Goal: Task Accomplishment & Management: Use online tool/utility

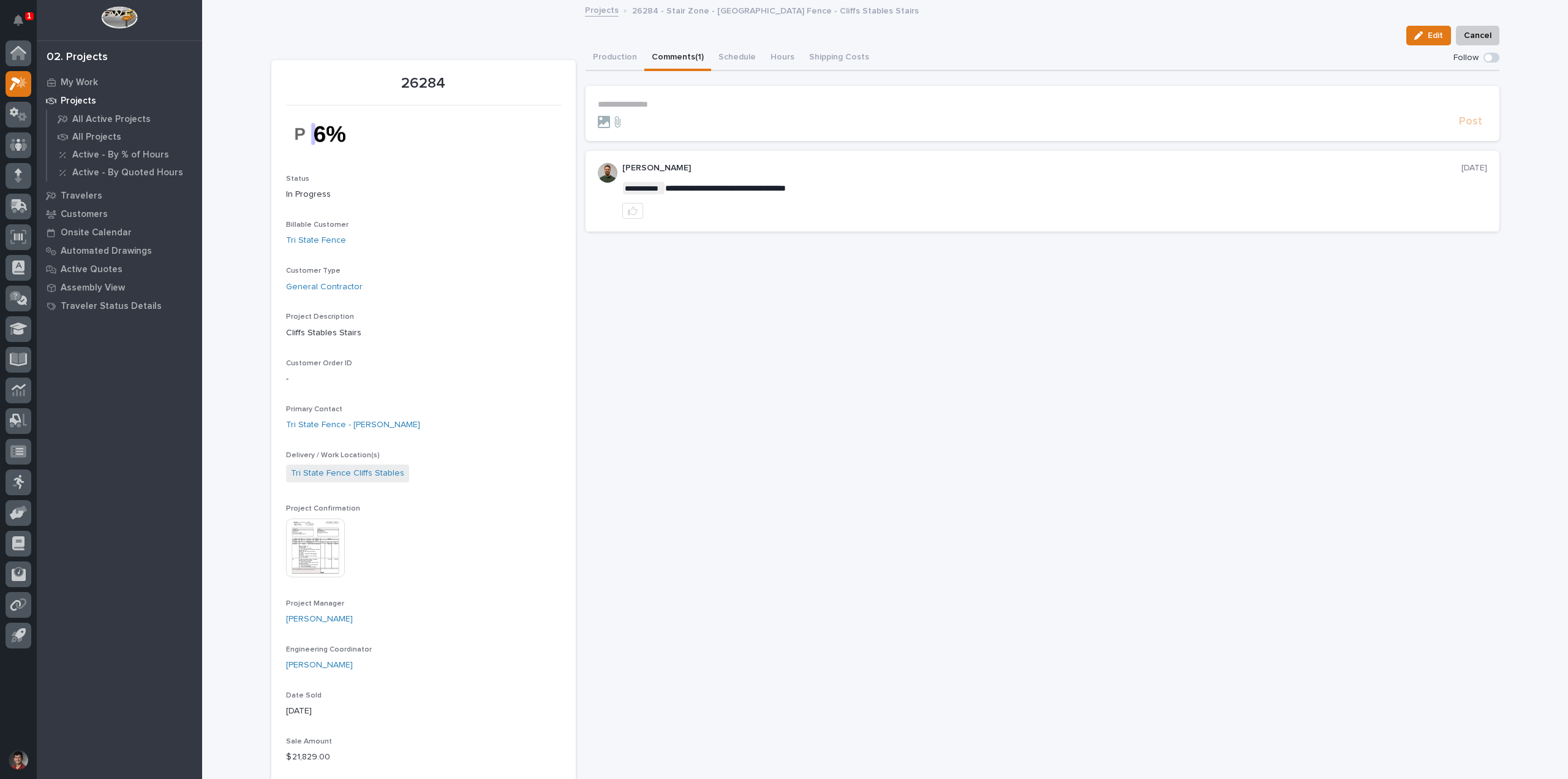
click at [665, 103] on p "**********" at bounding box center [1042, 104] width 889 height 11
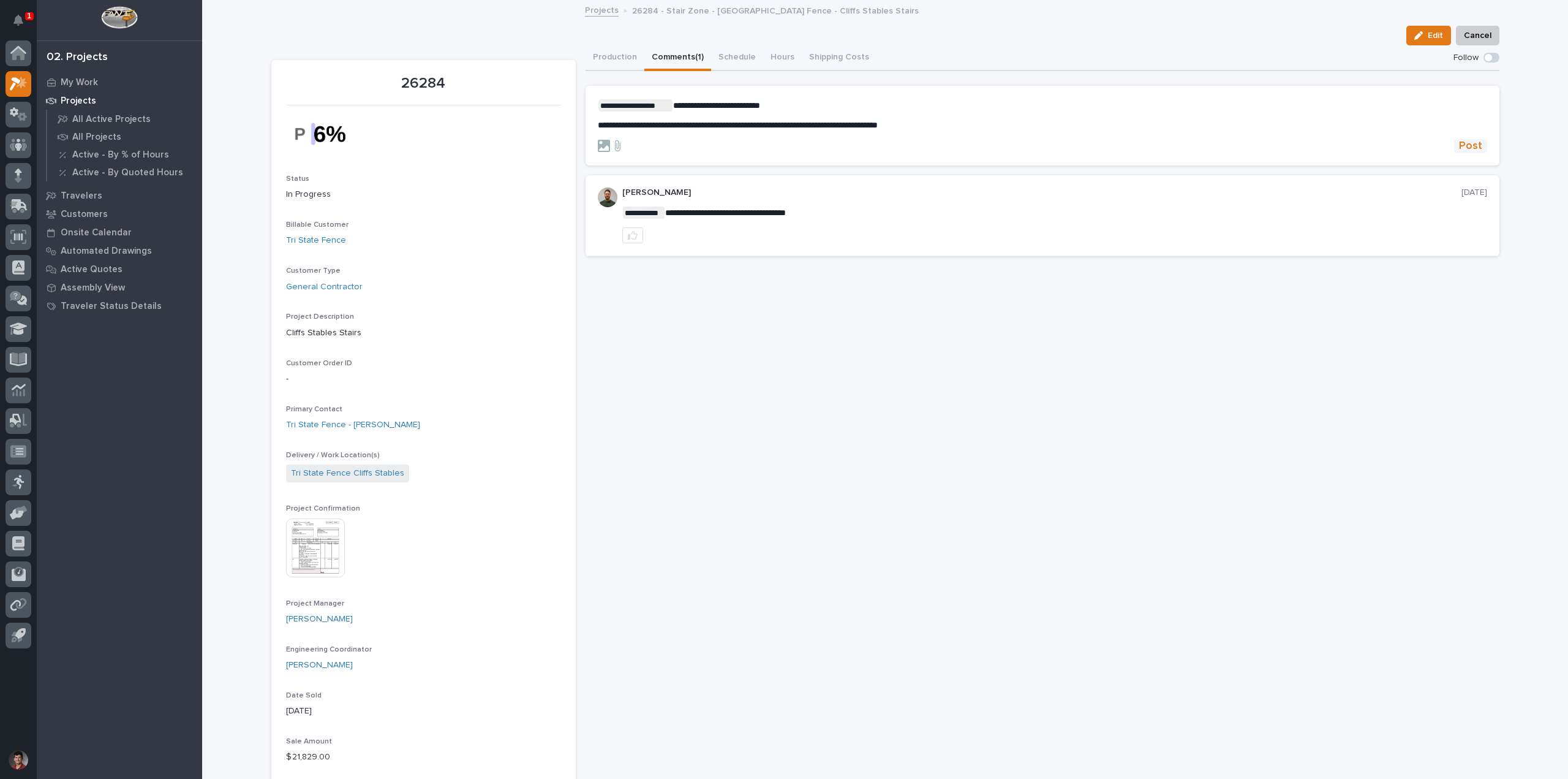
click at [1466, 139] on span "Post" at bounding box center [1471, 146] width 23 height 14
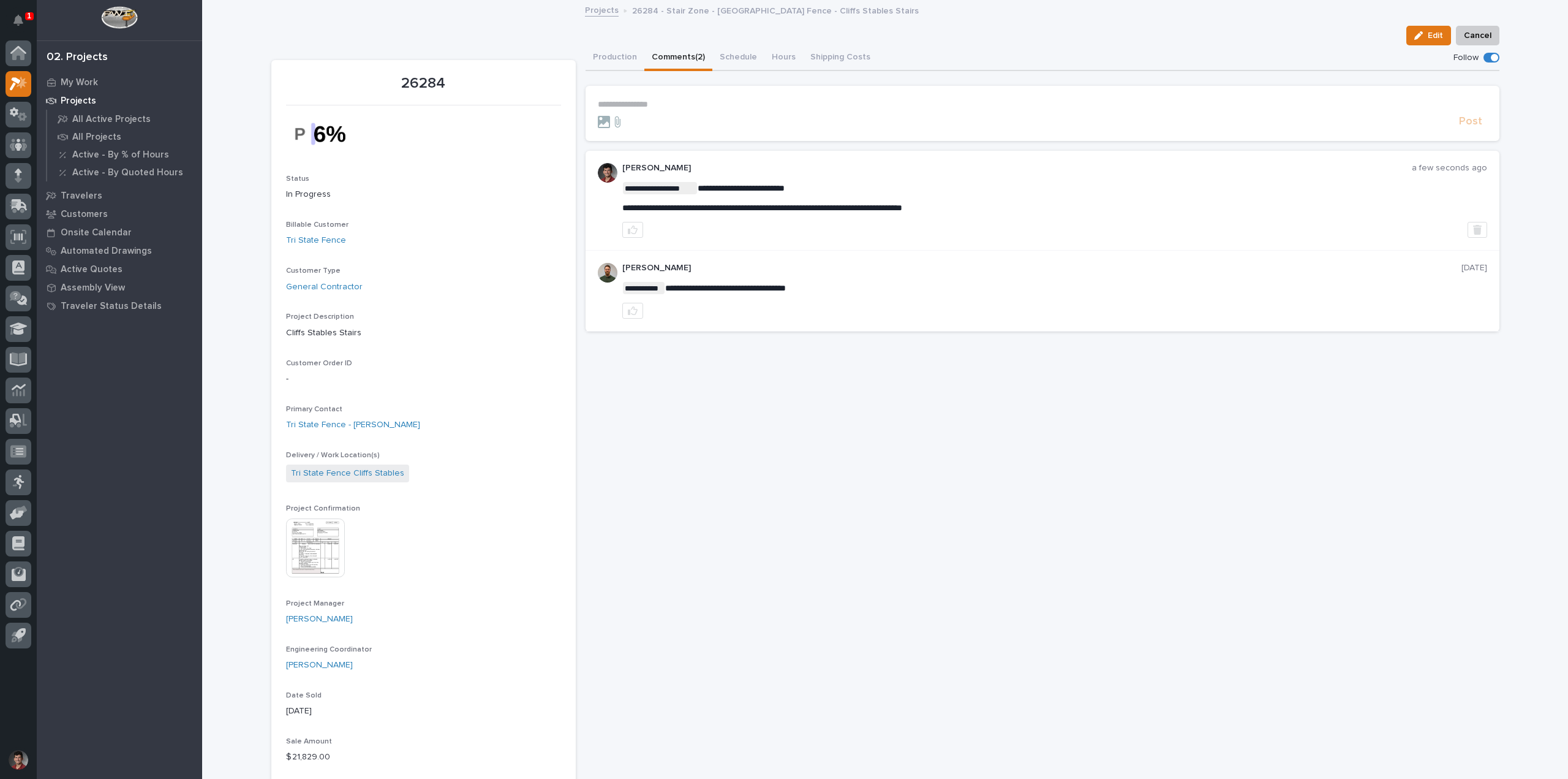
click at [10, 23] on button "Notifications" at bounding box center [18, 20] width 26 height 26
click at [9, 56] on div at bounding box center [18, 53] width 26 height 26
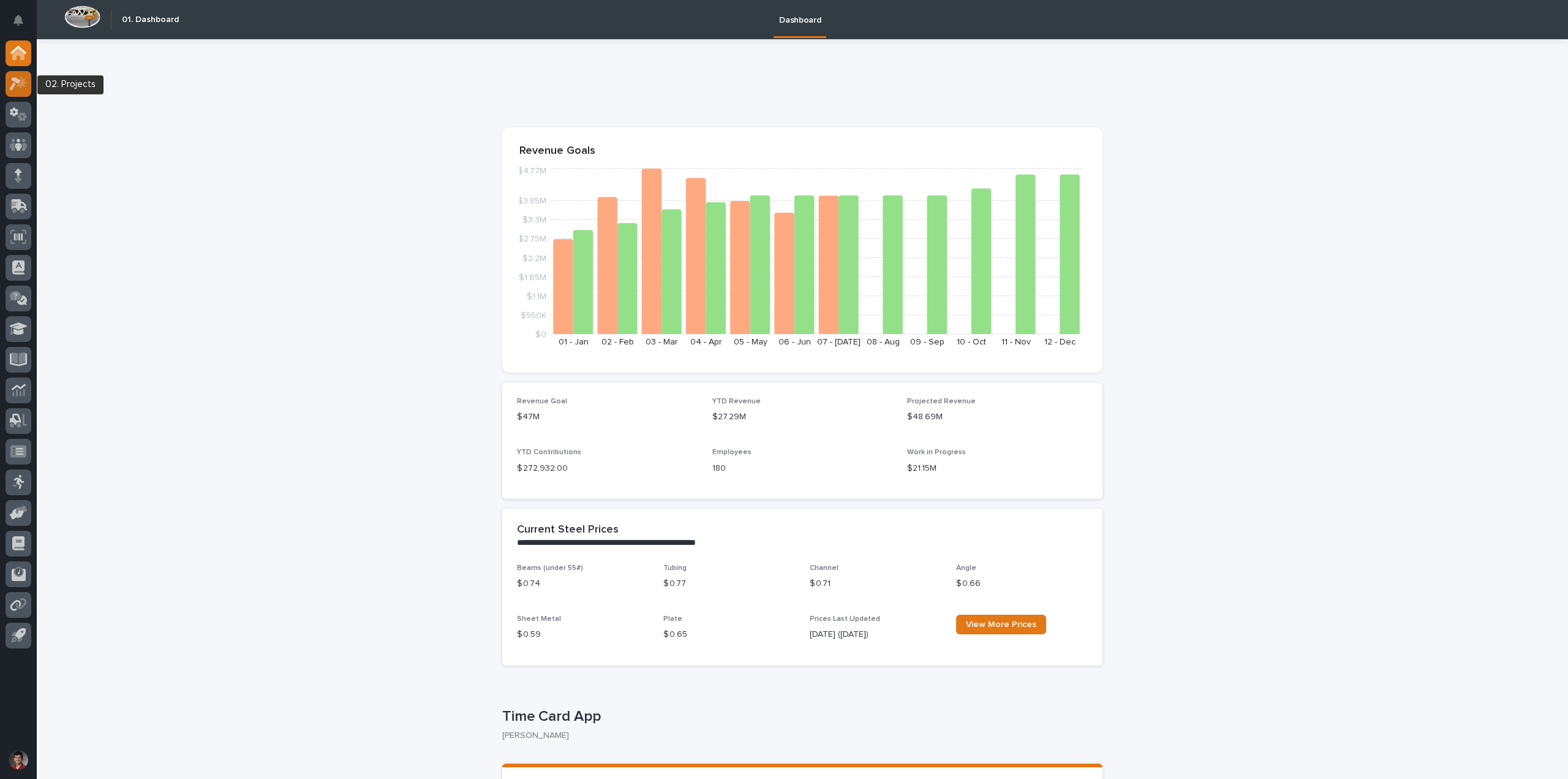
click at [12, 82] on icon at bounding box center [19, 84] width 18 height 14
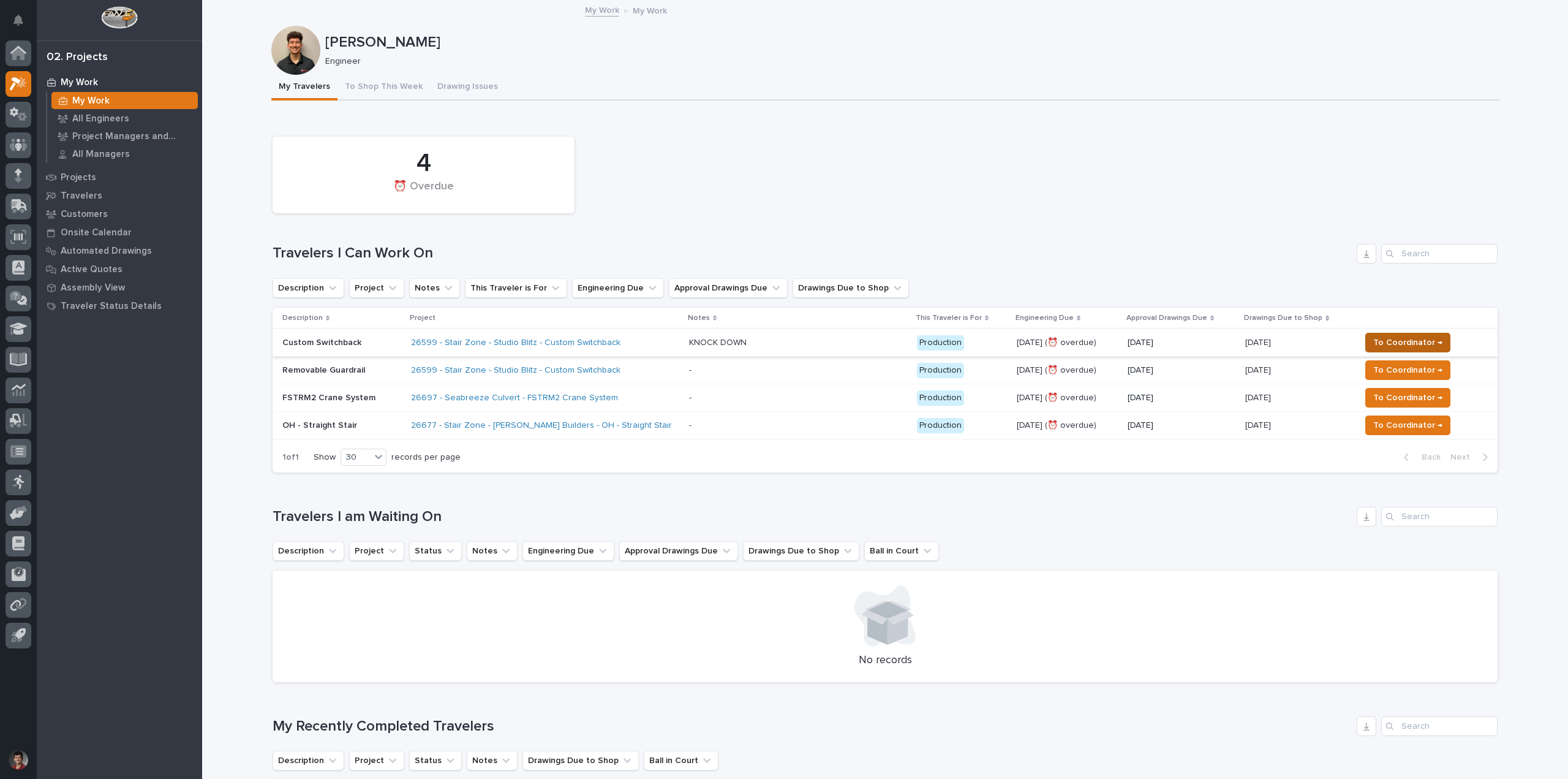
click at [1397, 340] on span "To Coordinator →" at bounding box center [1408, 342] width 69 height 14
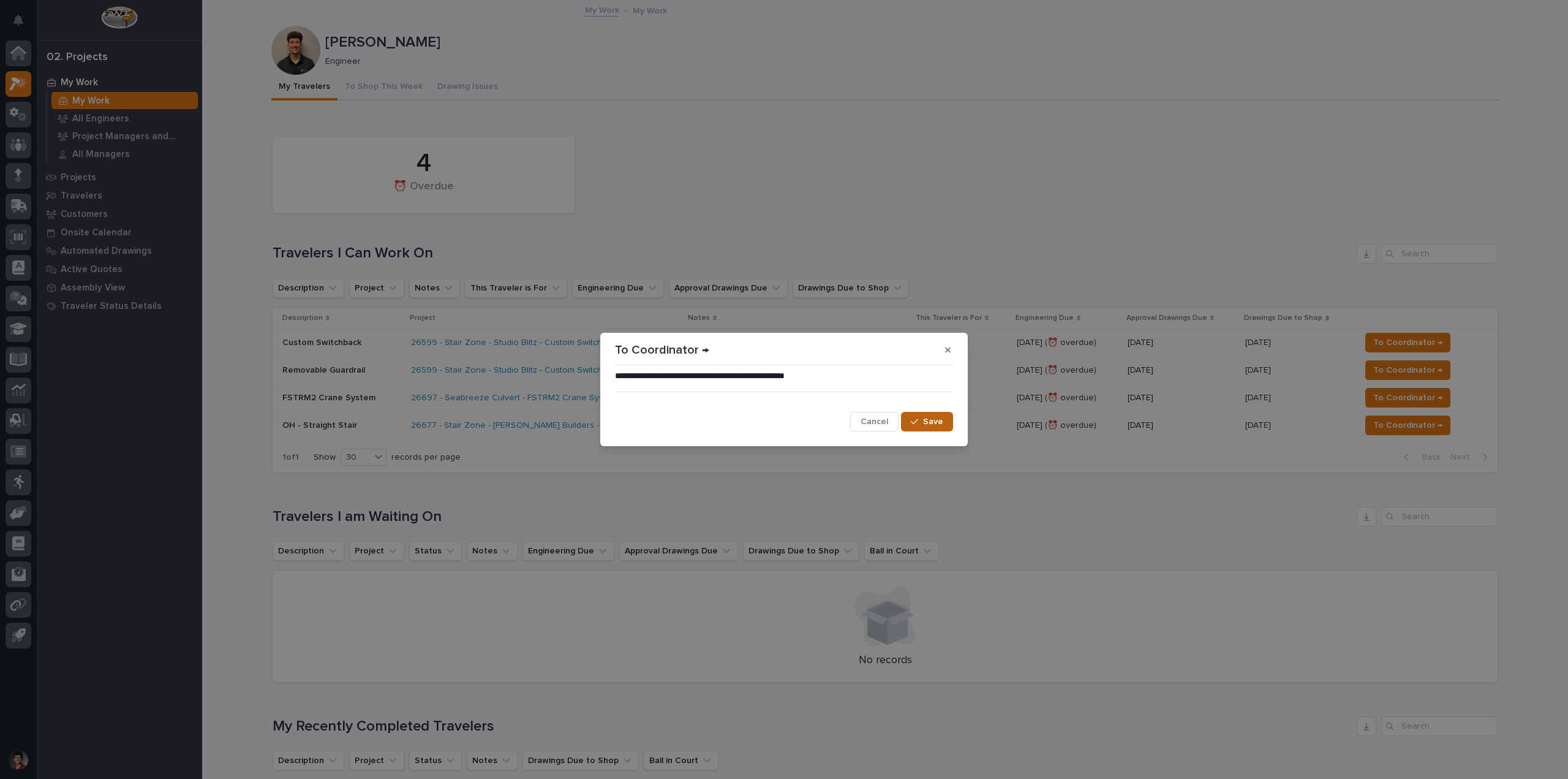
click at [916, 421] on icon "button" at bounding box center [914, 422] width 8 height 9
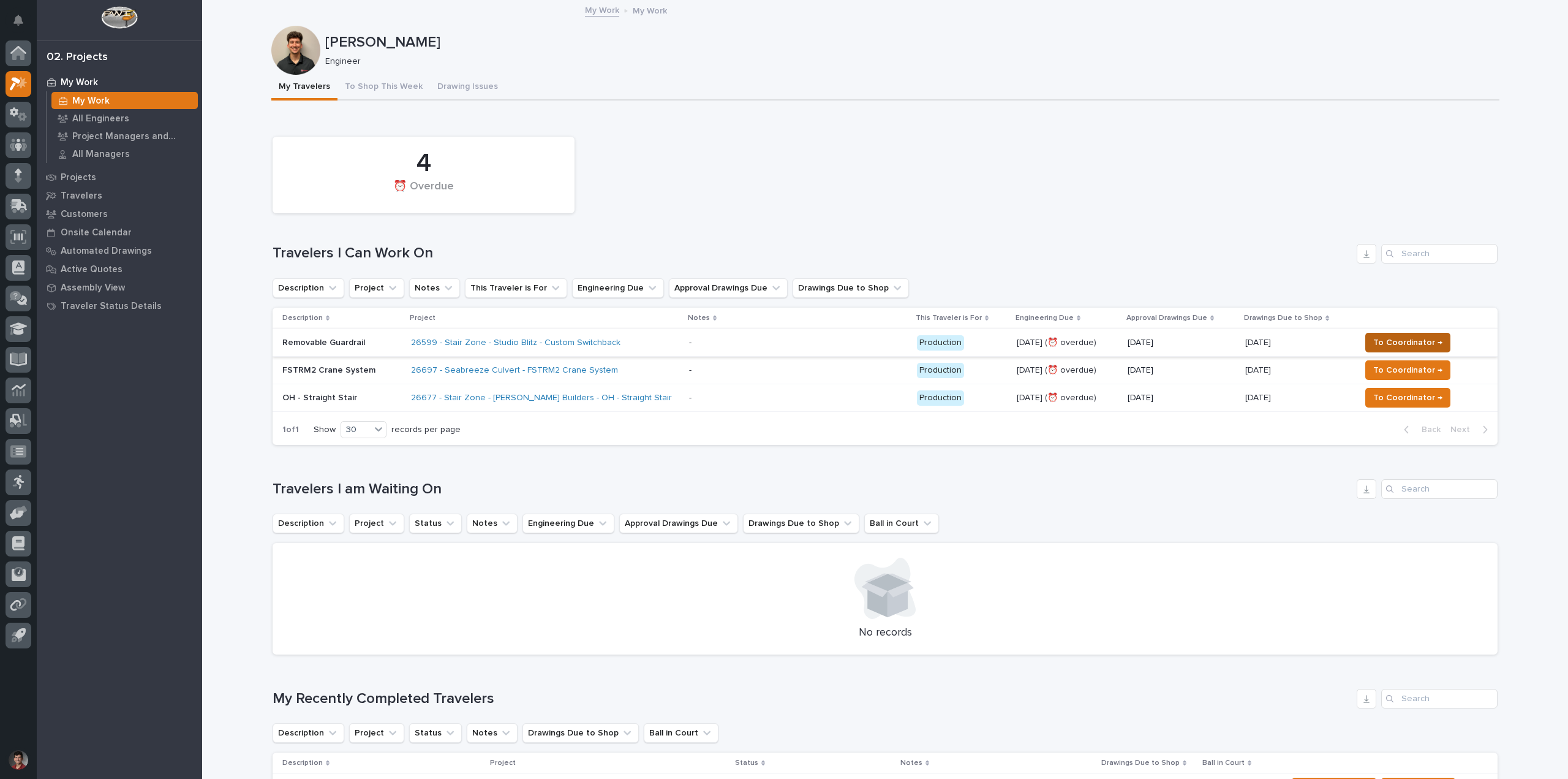
click at [1397, 339] on span "To Coordinator →" at bounding box center [1408, 342] width 69 height 14
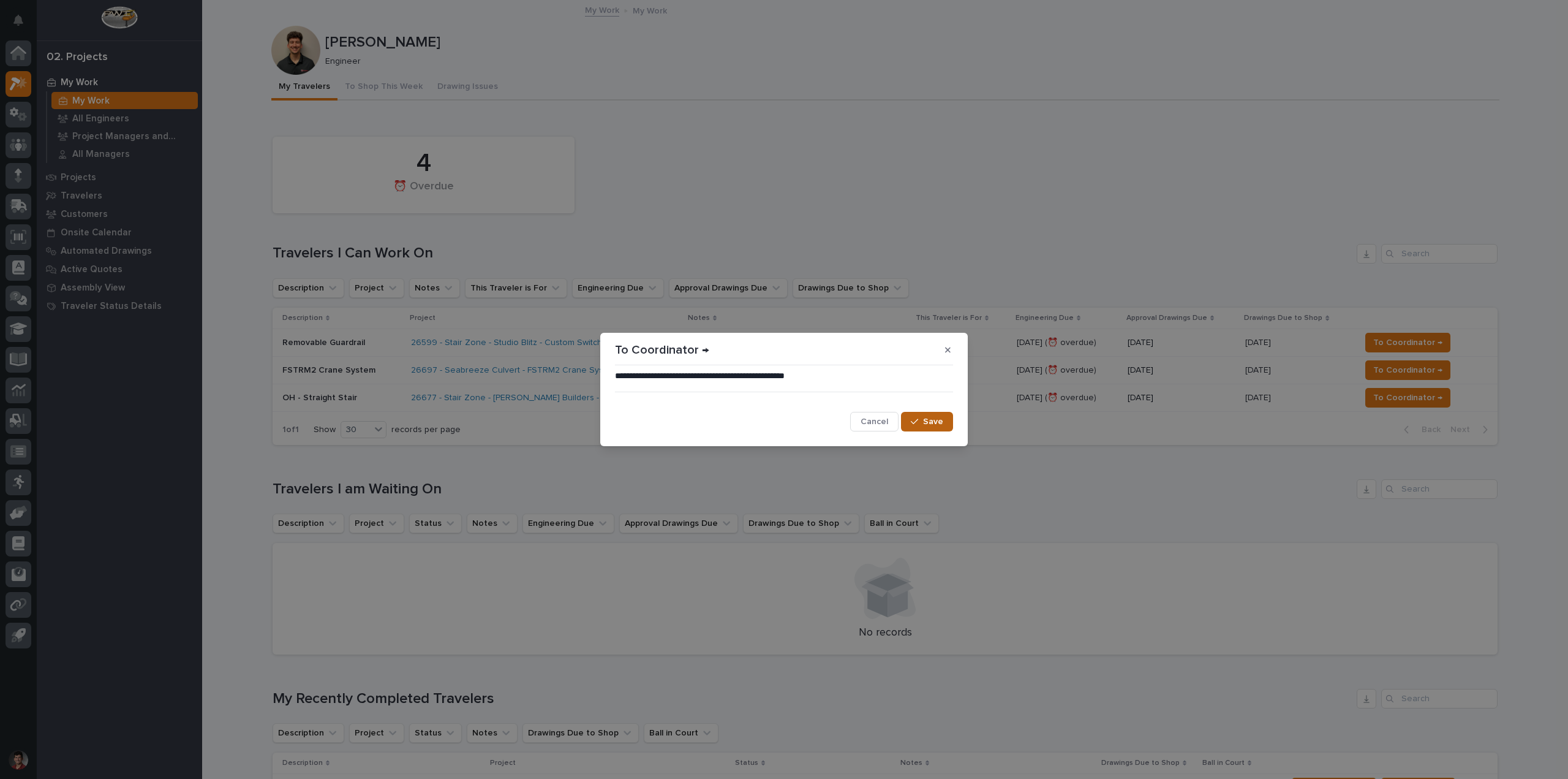
click at [921, 416] on button "Save" at bounding box center [927, 421] width 52 height 19
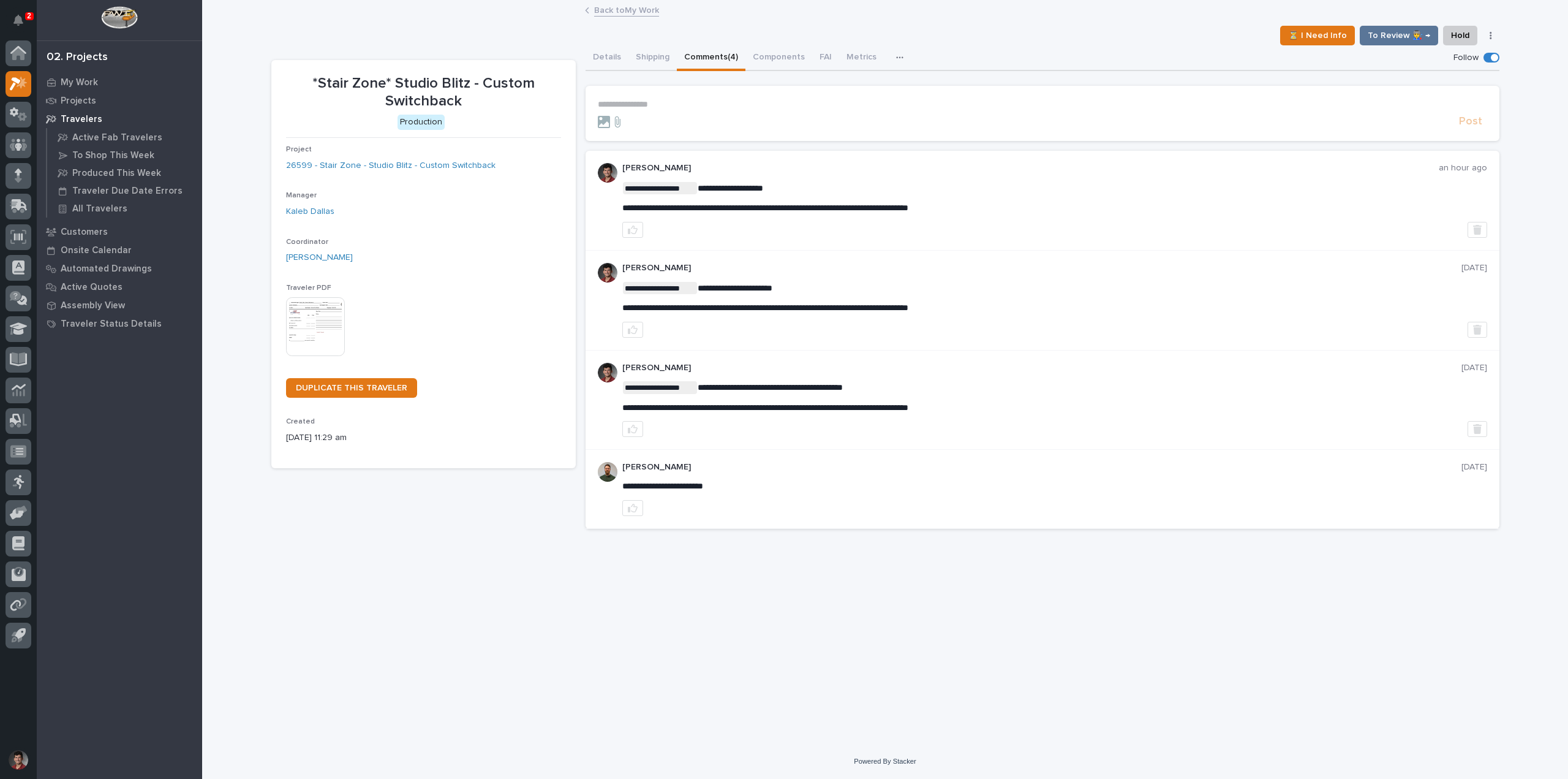
drag, startPoint x: 31, startPoint y: 23, endPoint x: 1, endPoint y: 21, distance: 30.1
click at [31, 23] on button "Notifications" at bounding box center [18, 20] width 26 height 26
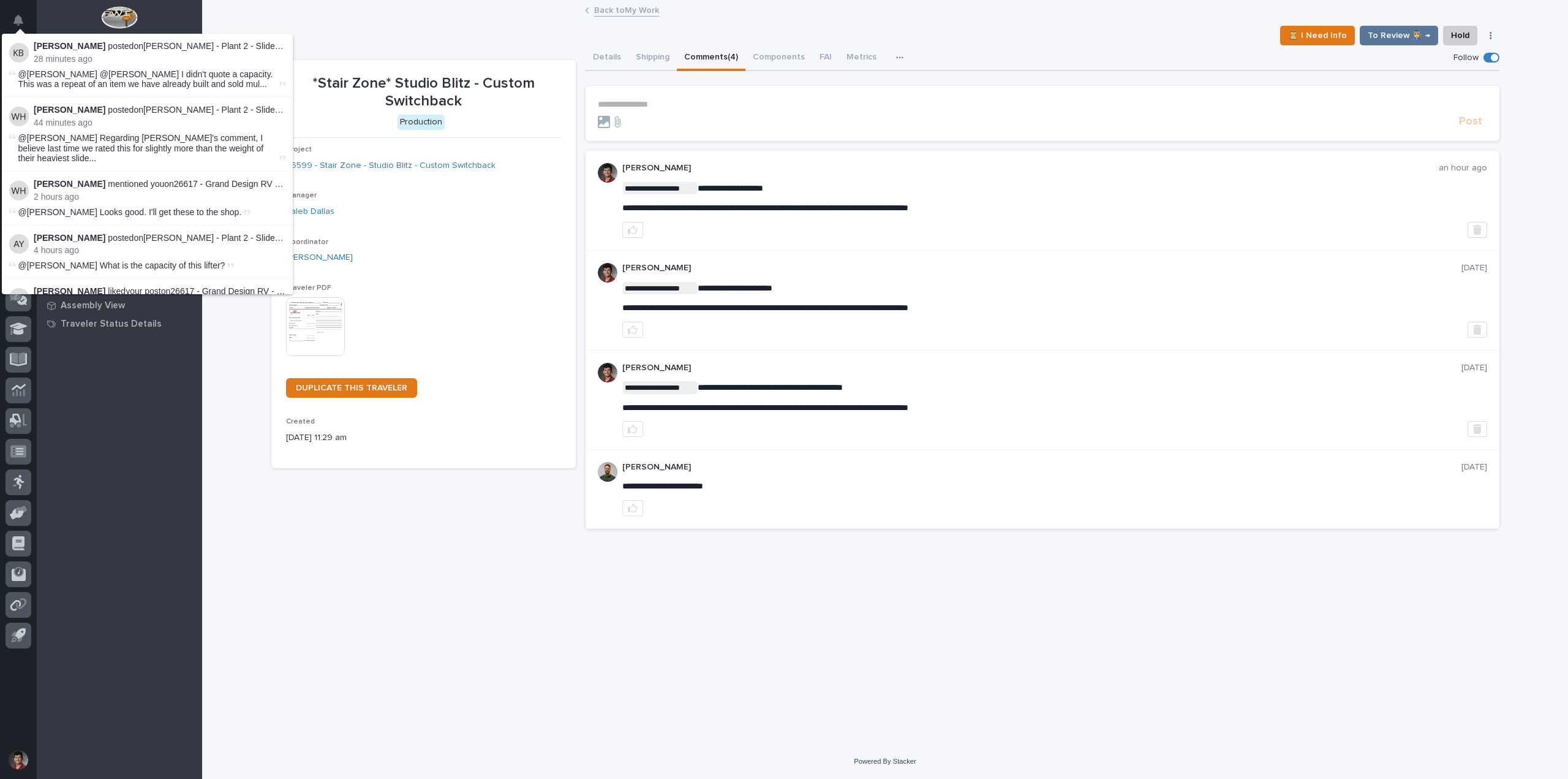
click at [392, 28] on div "⏳ I Need Info To Review 👨‍🏭 → Hold Cancel Change Traveler Type Regenerate PDF G…" at bounding box center [885, 35] width 1228 height 19
